Goal: Information Seeking & Learning: Learn about a topic

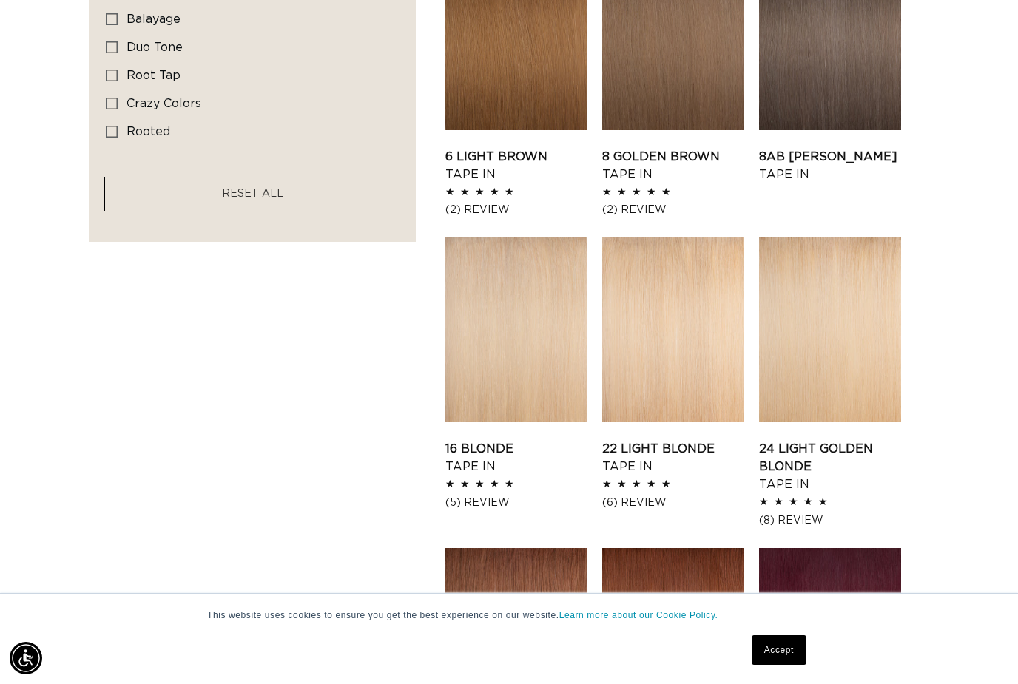
scroll to position [1161, 0]
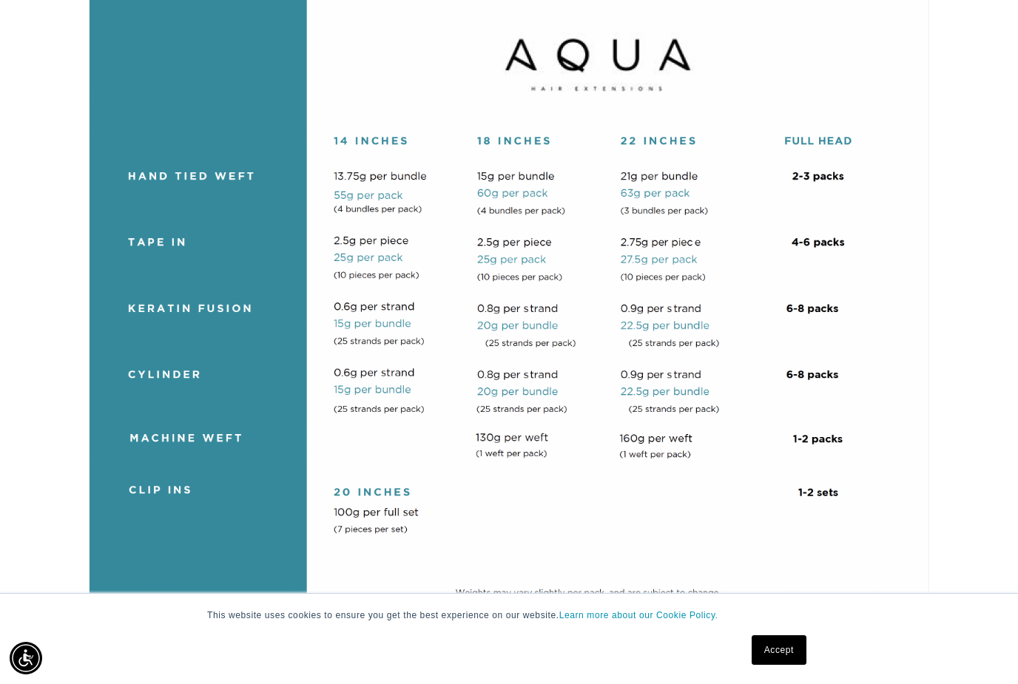
scroll to position [0, 1826]
click at [794, 665] on link "Accept" at bounding box center [779, 650] width 55 height 30
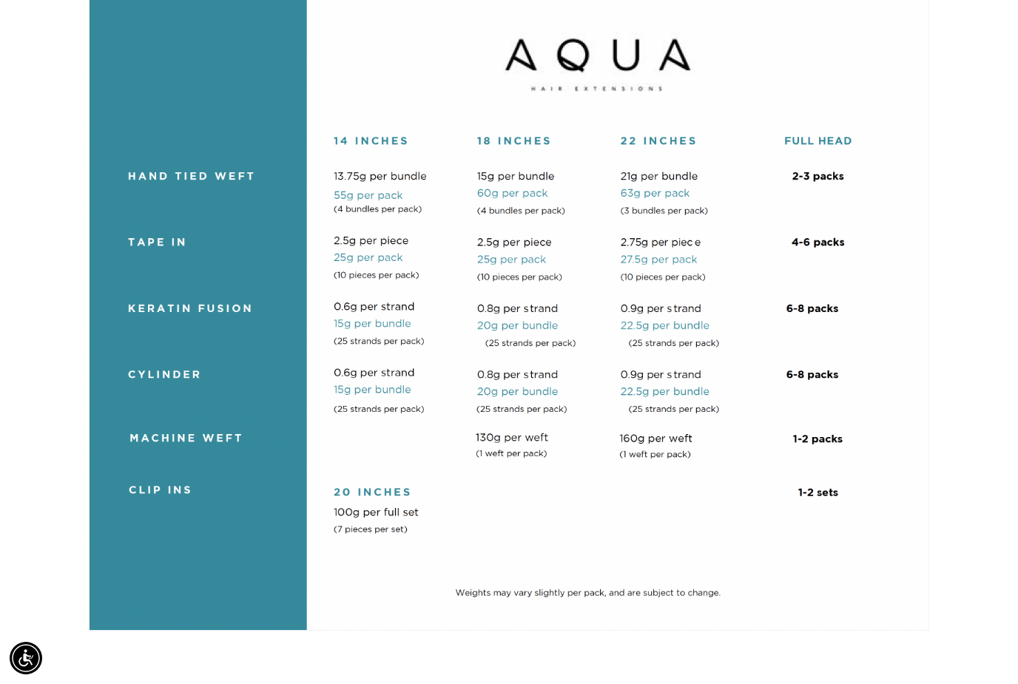
scroll to position [0, 0]
click at [185, 233] on img at bounding box center [509, 306] width 840 height 649
click at [170, 241] on img at bounding box center [509, 306] width 840 height 649
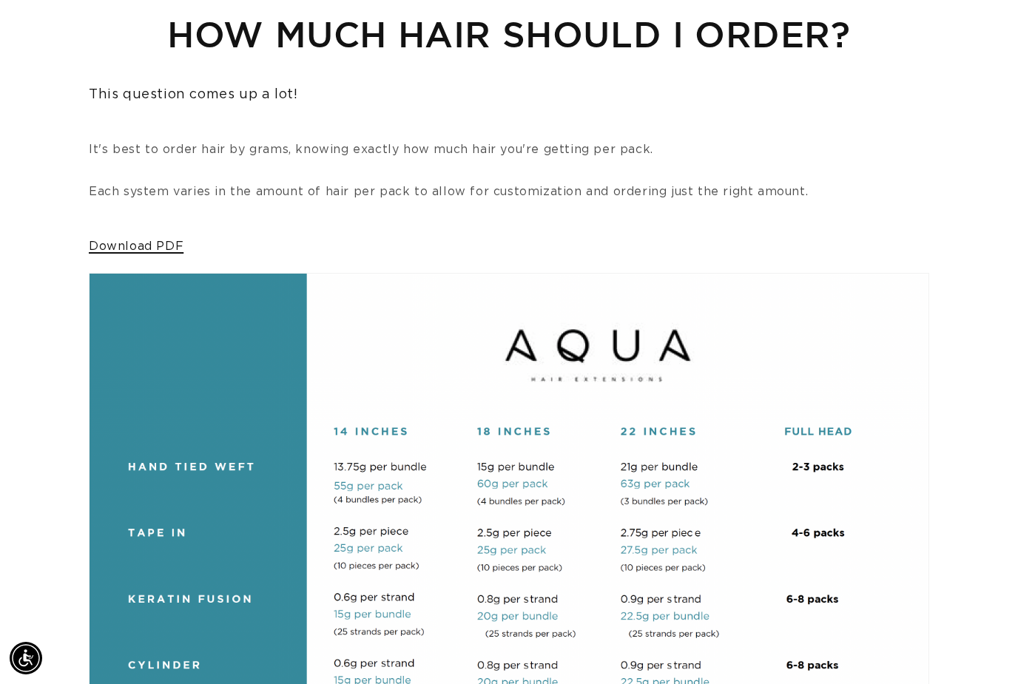
scroll to position [0, 1826]
click at [159, 240] on link "Download PDF" at bounding box center [136, 246] width 95 height 12
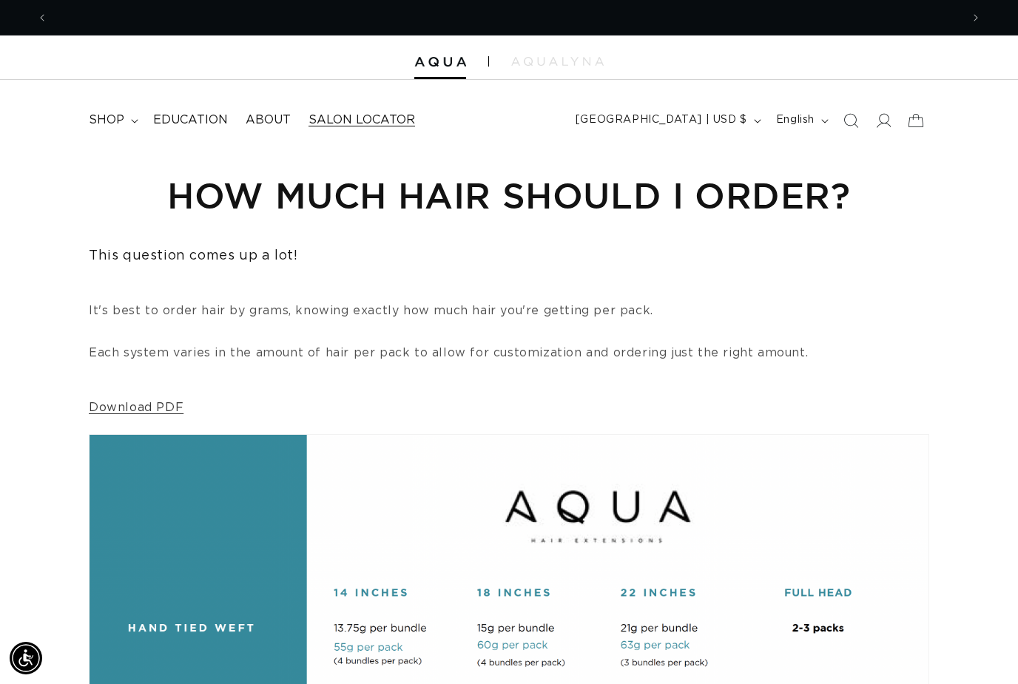
scroll to position [0, 913]
click at [200, 115] on span "Education" at bounding box center [190, 120] width 75 height 16
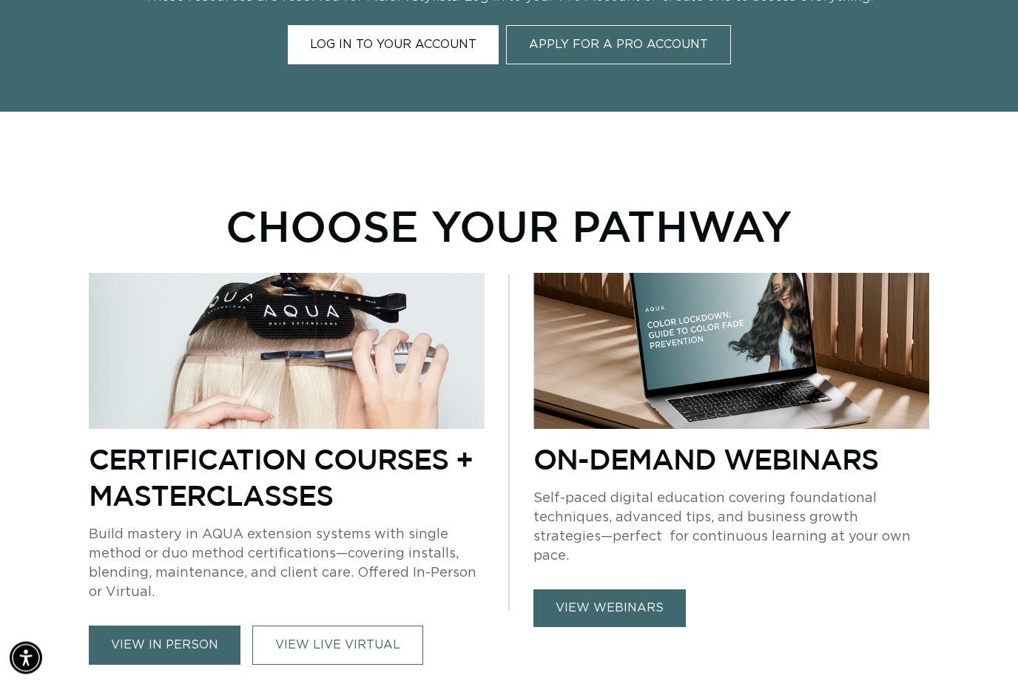
scroll to position [711, 0]
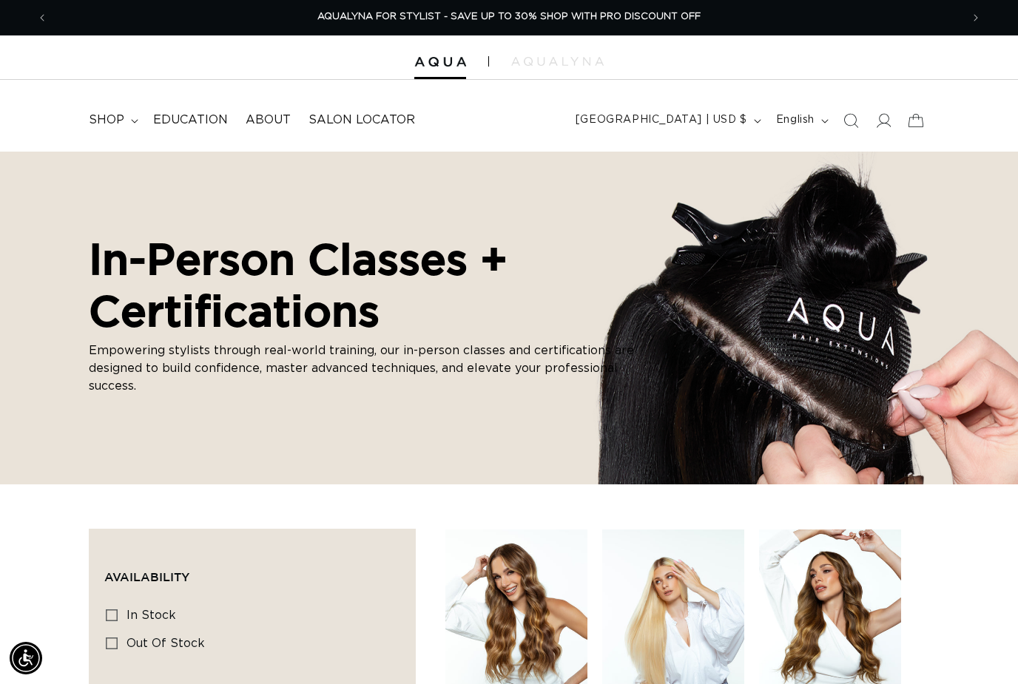
click at [872, 4] on div "AQUALYNA FOR STYLIST - SAVE UP TO 30% SHOP WITH PRO DISCOUNT OFF" at bounding box center [508, 17] width 901 height 35
